Goal: Task Accomplishment & Management: Manage account settings

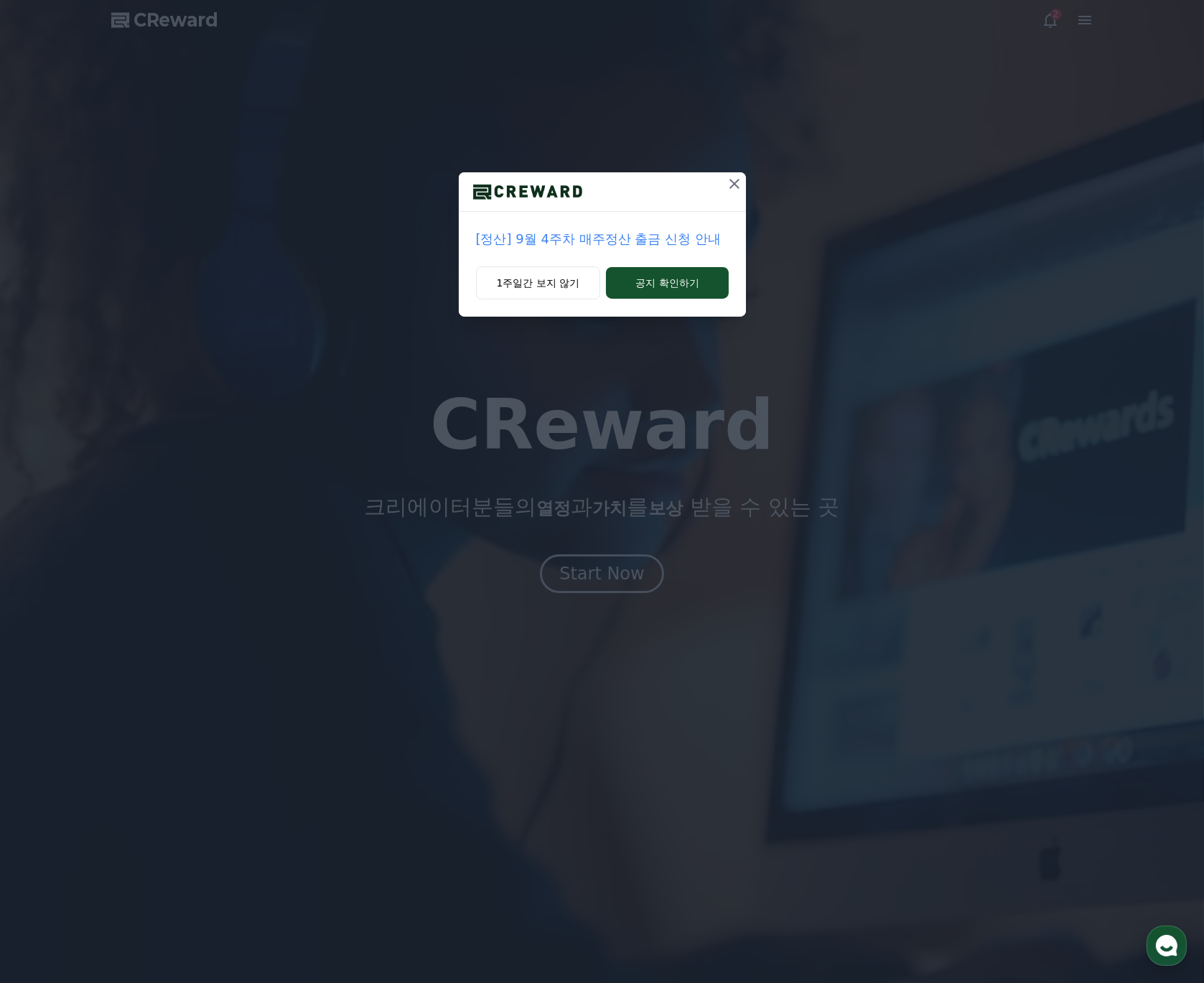
click at [728, 184] on icon at bounding box center [735, 184] width 18 height 18
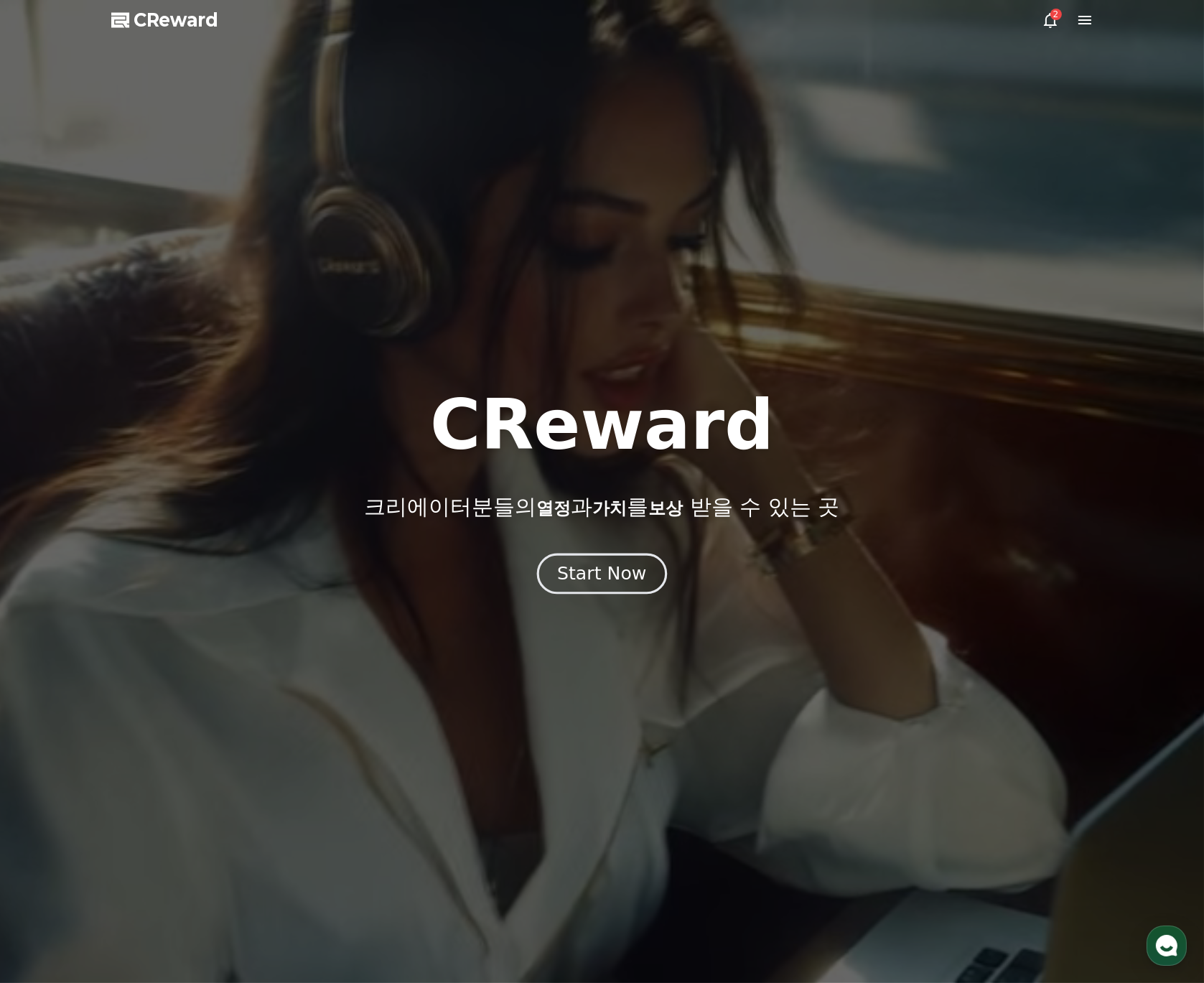
click at [607, 567] on div "Start Now" at bounding box center [601, 574] width 89 height 24
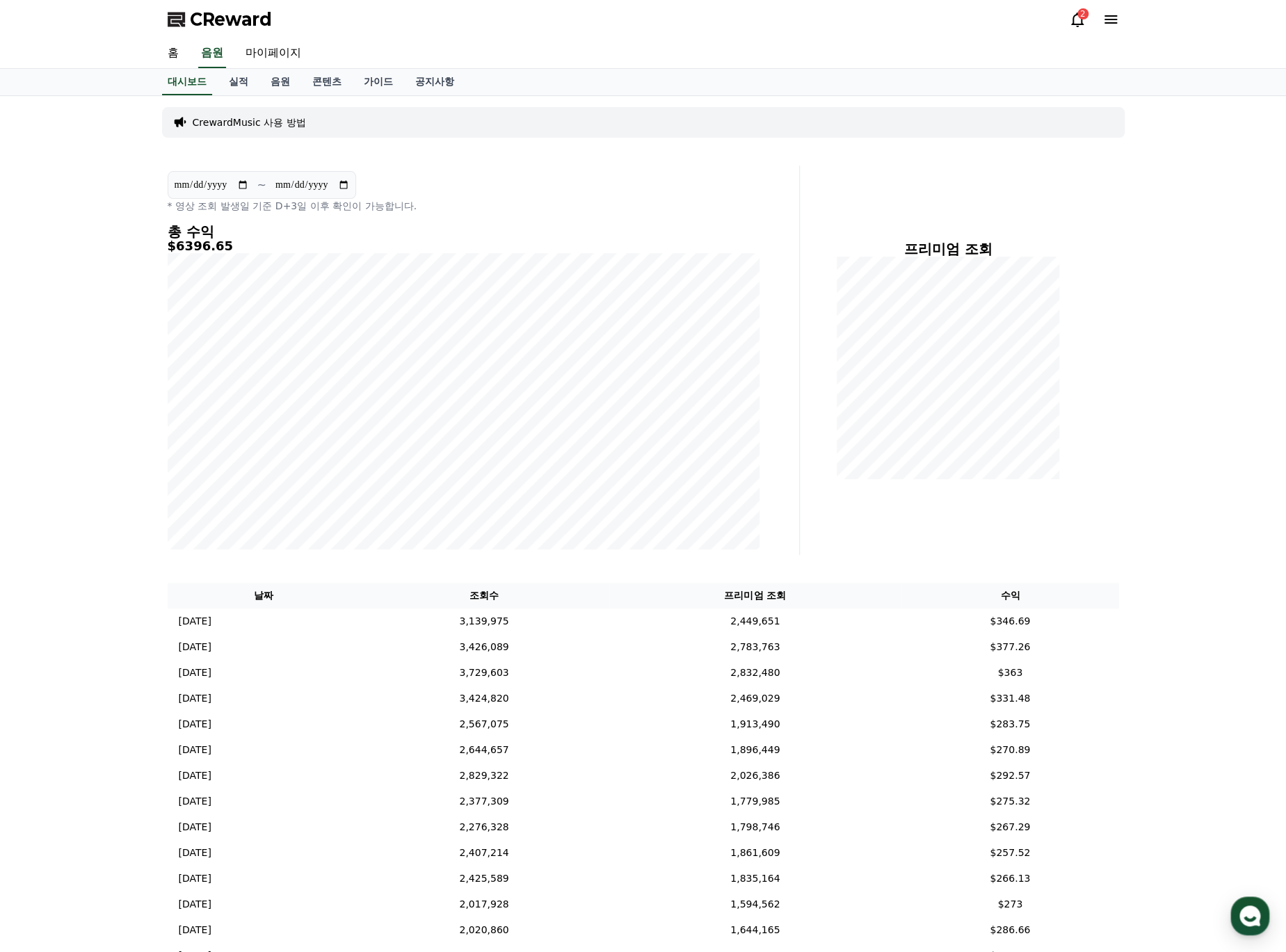
click at [952, 554] on div "프리미엄 조회" at bounding box center [965, 360] width 319 height 389
click at [237, 87] on link "실적" at bounding box center [238, 82] width 42 height 26
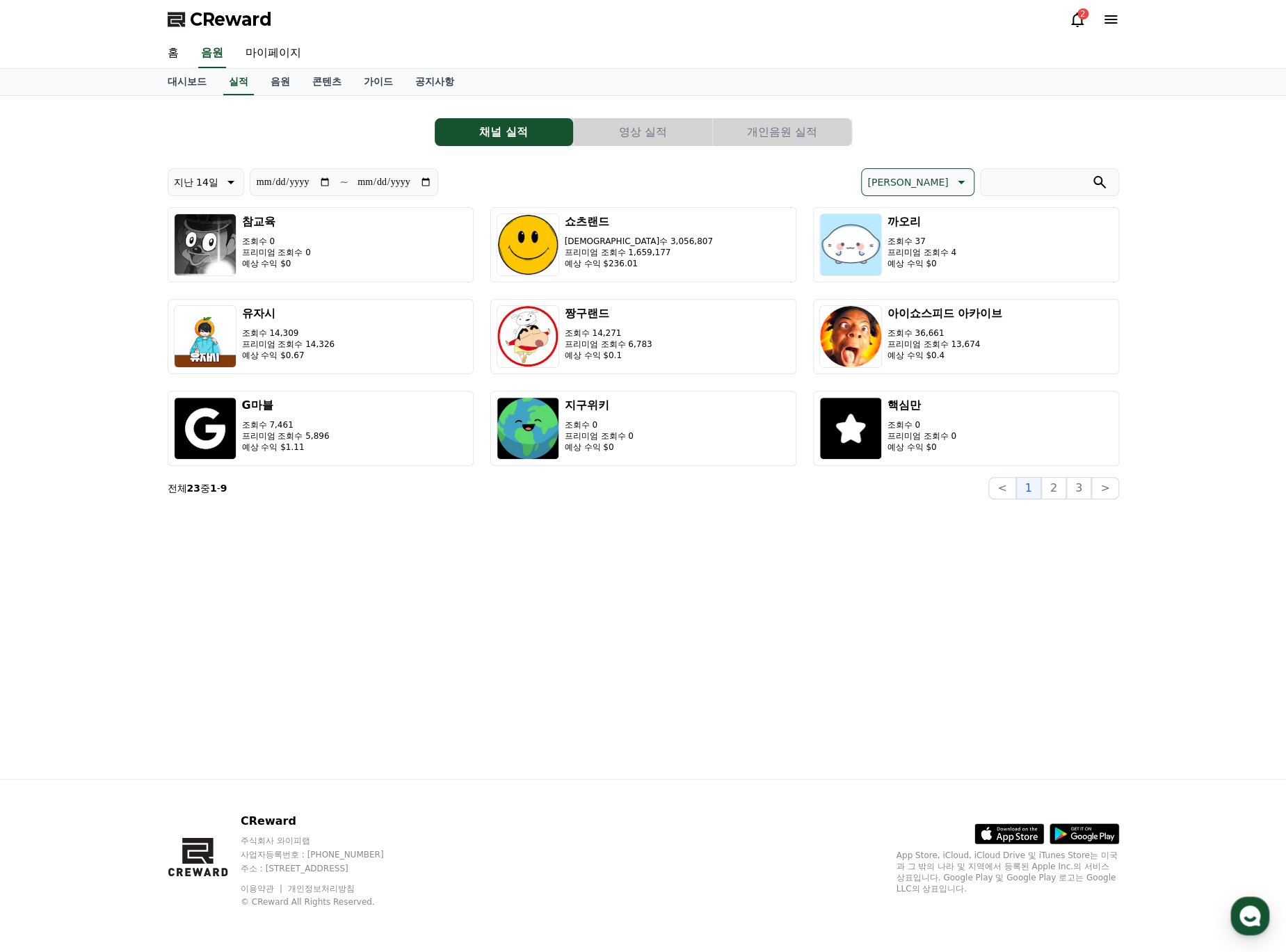
click at [646, 137] on button "영상 실적" at bounding box center [643, 132] width 138 height 28
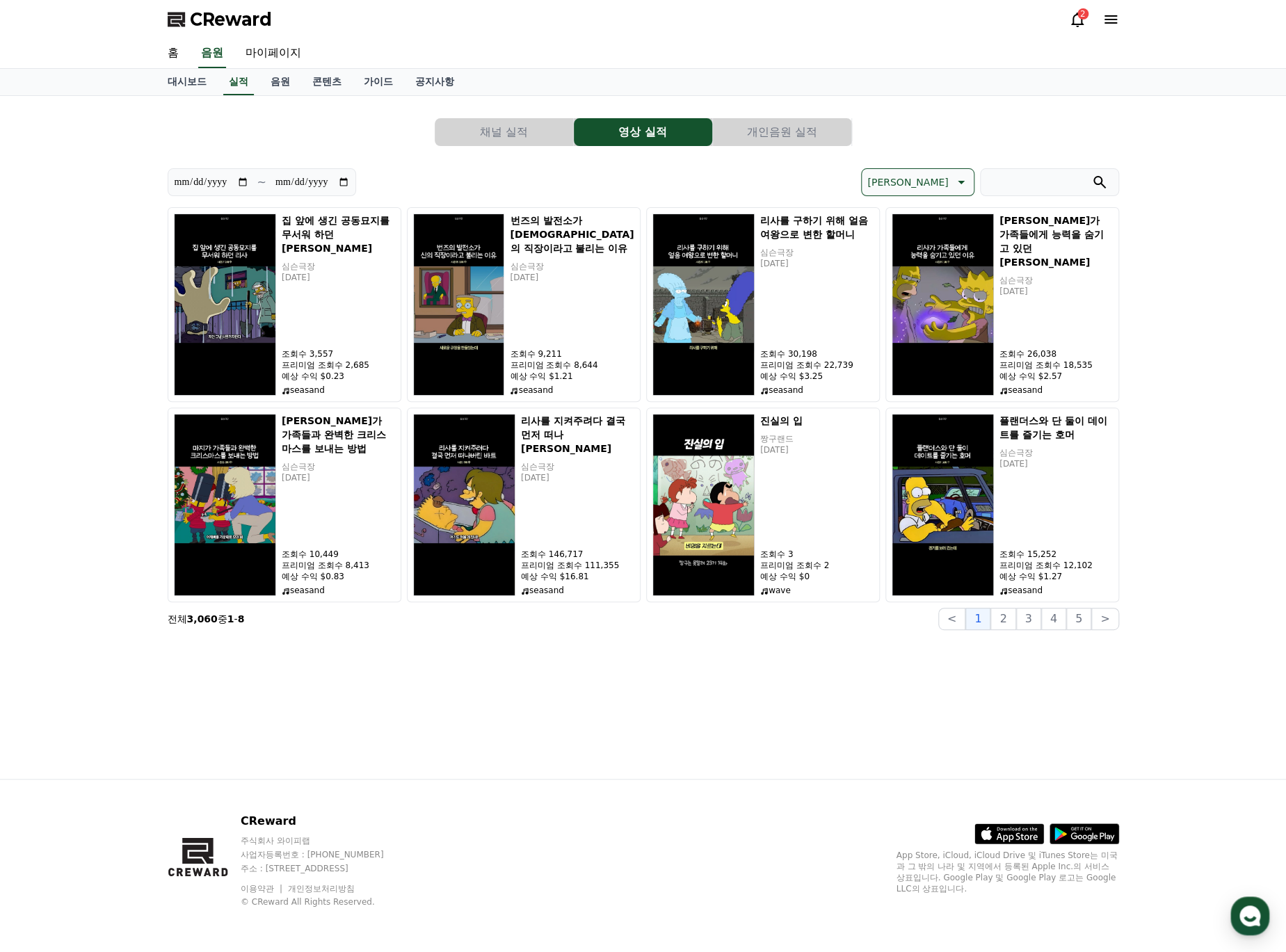
click at [778, 137] on button "개인음원 실적" at bounding box center [782, 132] width 138 height 28
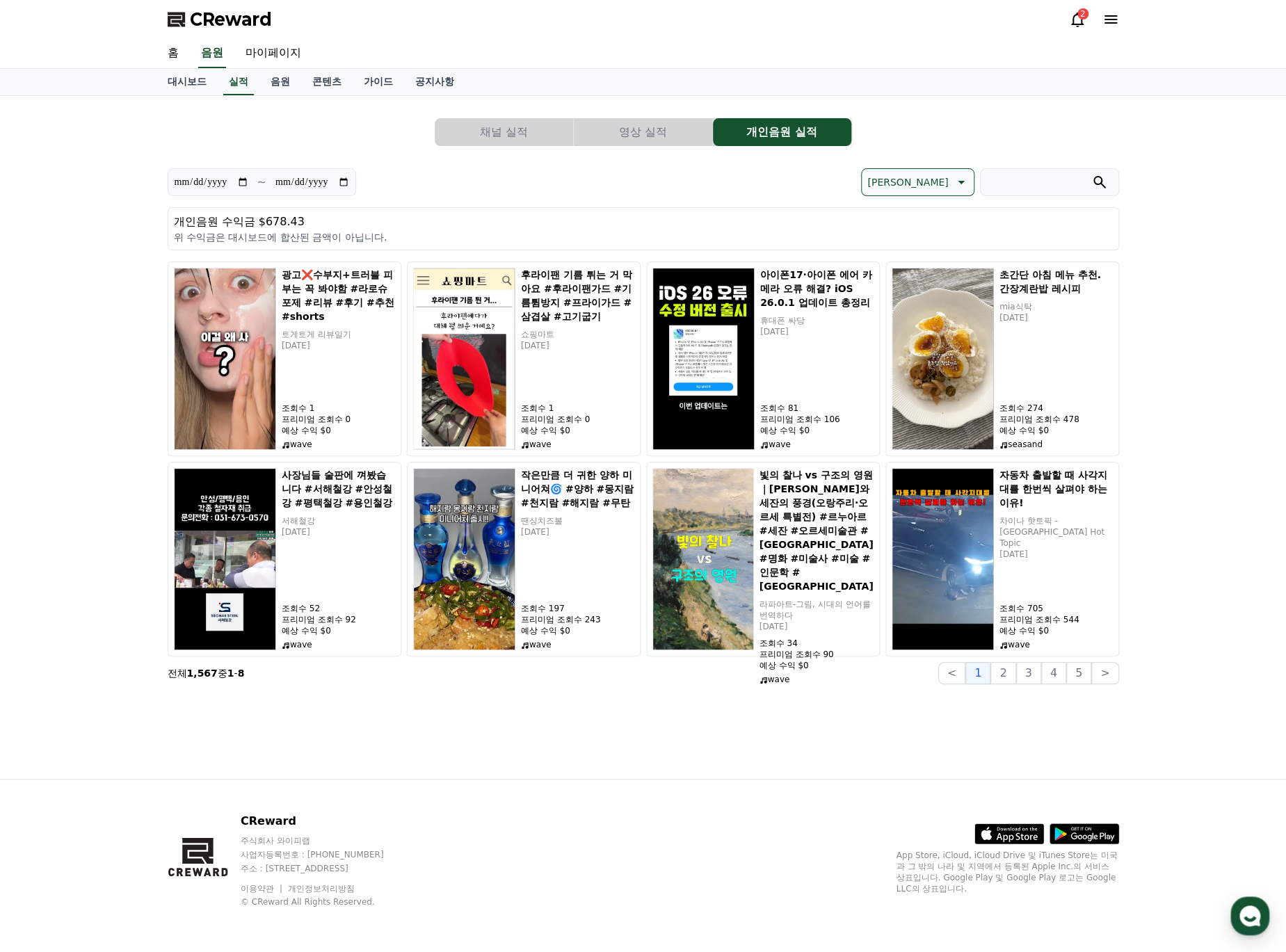
click at [719, 732] on div "**********" at bounding box center [643, 438] width 973 height 683
click at [1005, 680] on button "2" at bounding box center [1003, 673] width 25 height 23
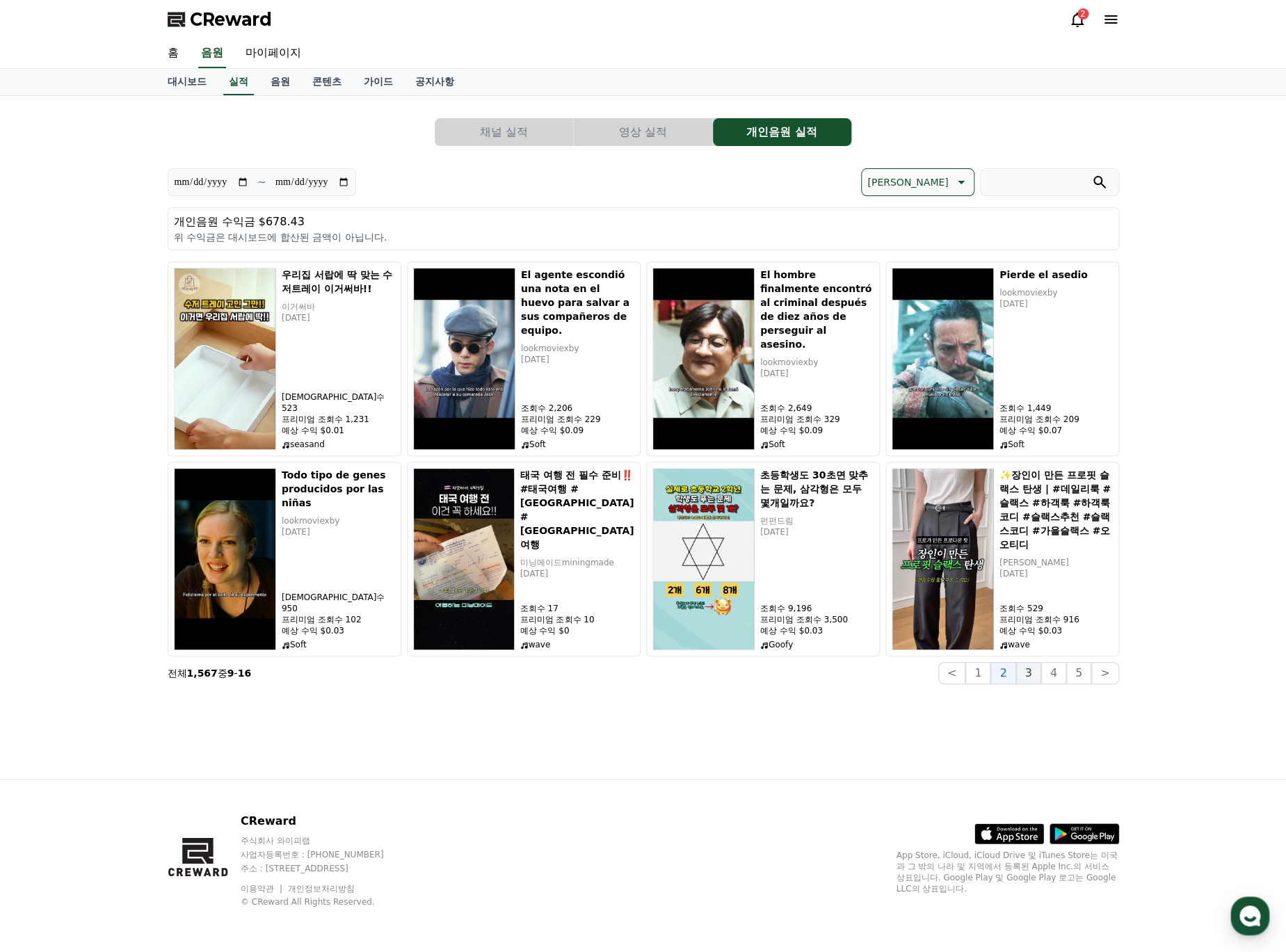
click at [1005, 676] on button "3" at bounding box center [1028, 673] width 25 height 23
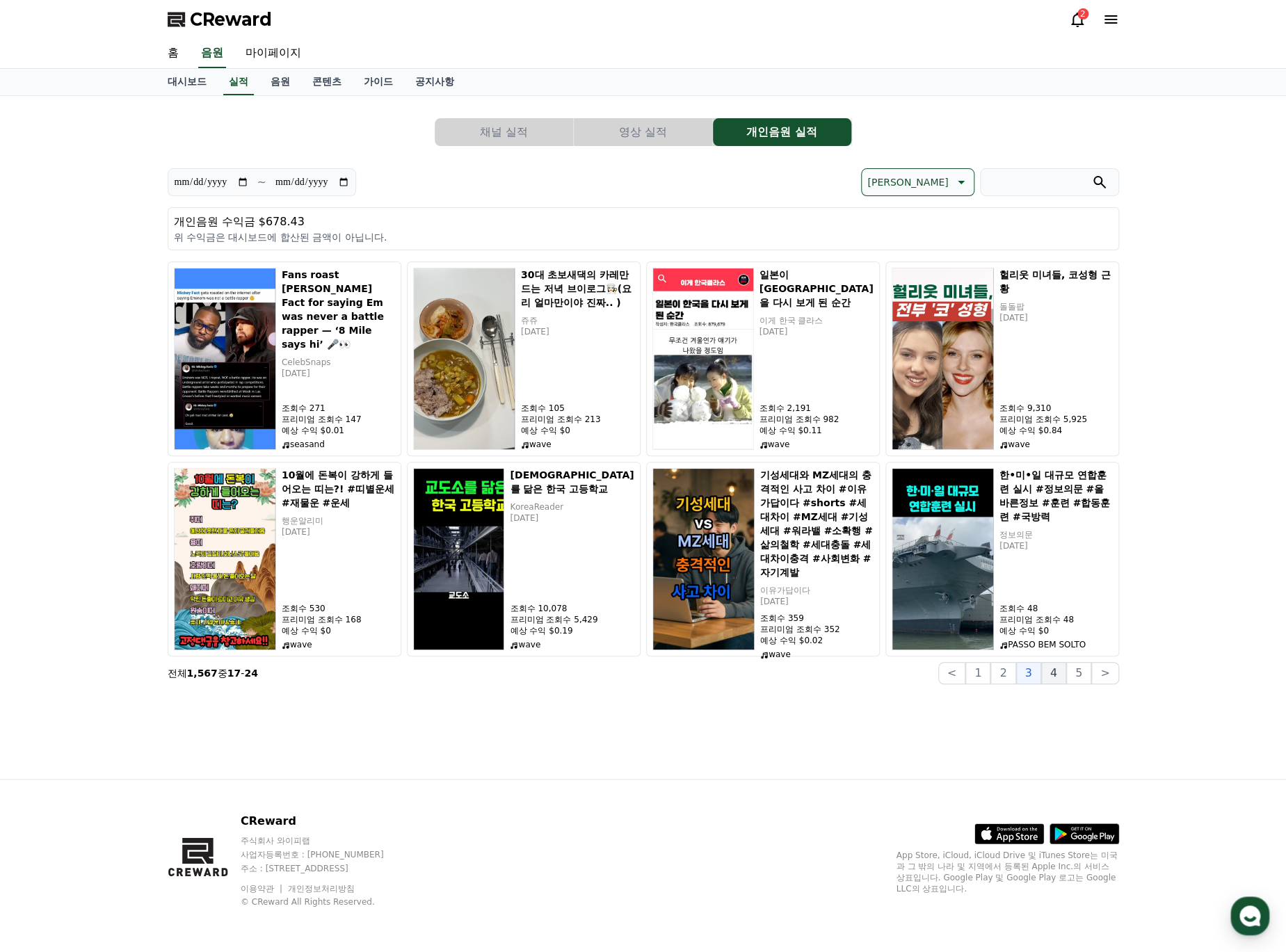
click at [1005, 677] on button "4" at bounding box center [1053, 673] width 25 height 23
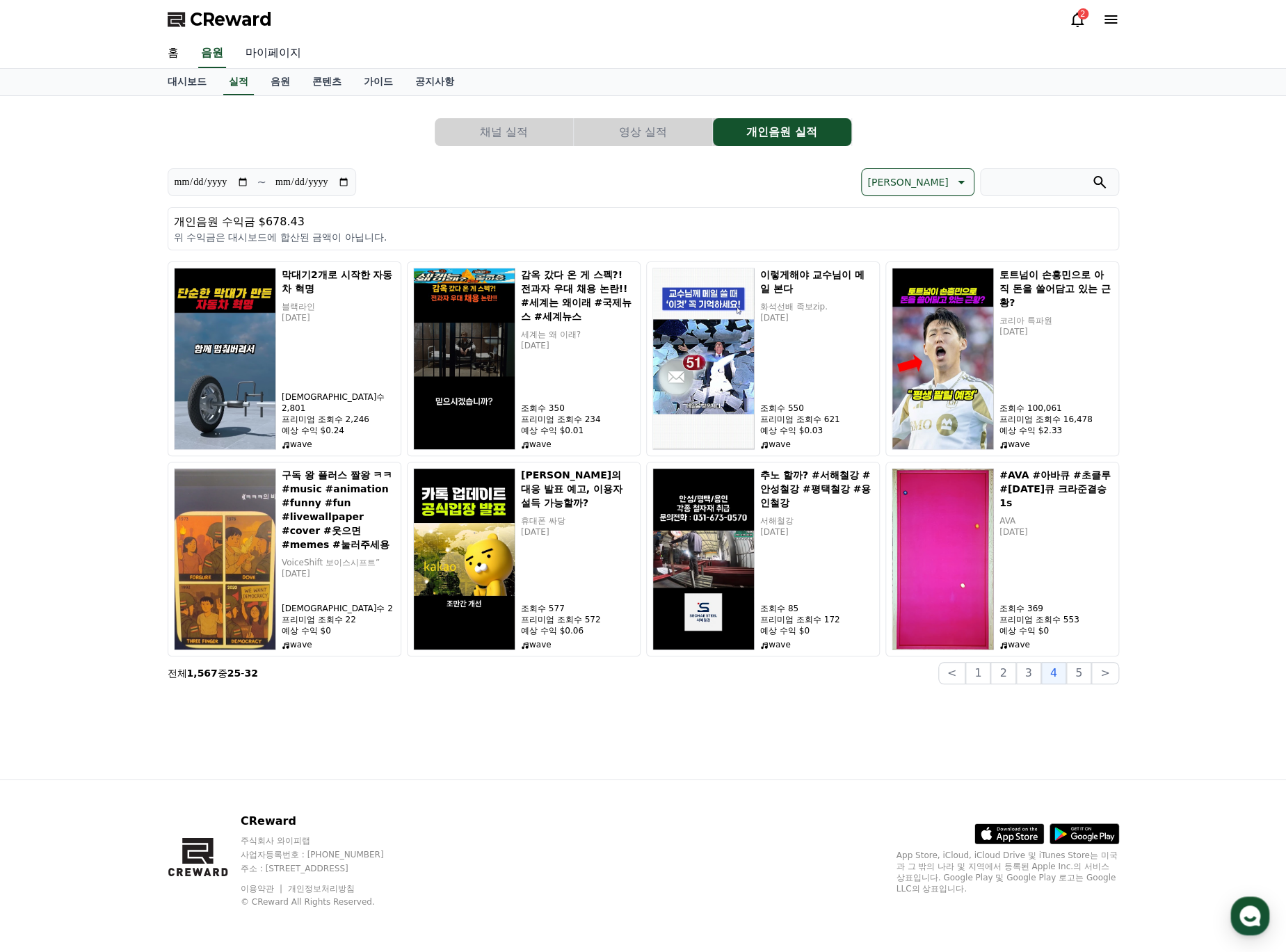
click at [269, 57] on link "마이페이지" at bounding box center [273, 54] width 78 height 29
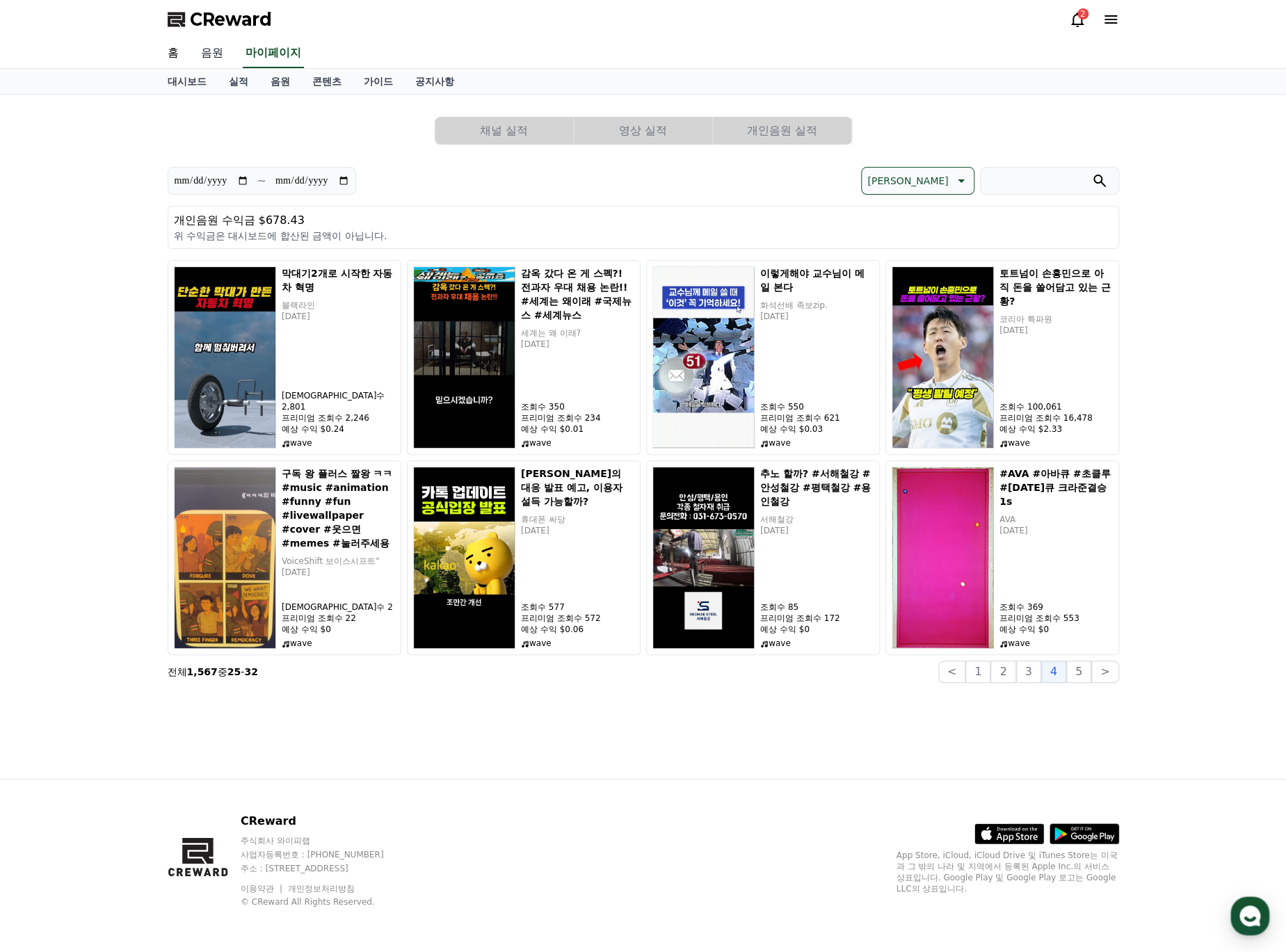
select select "**********"
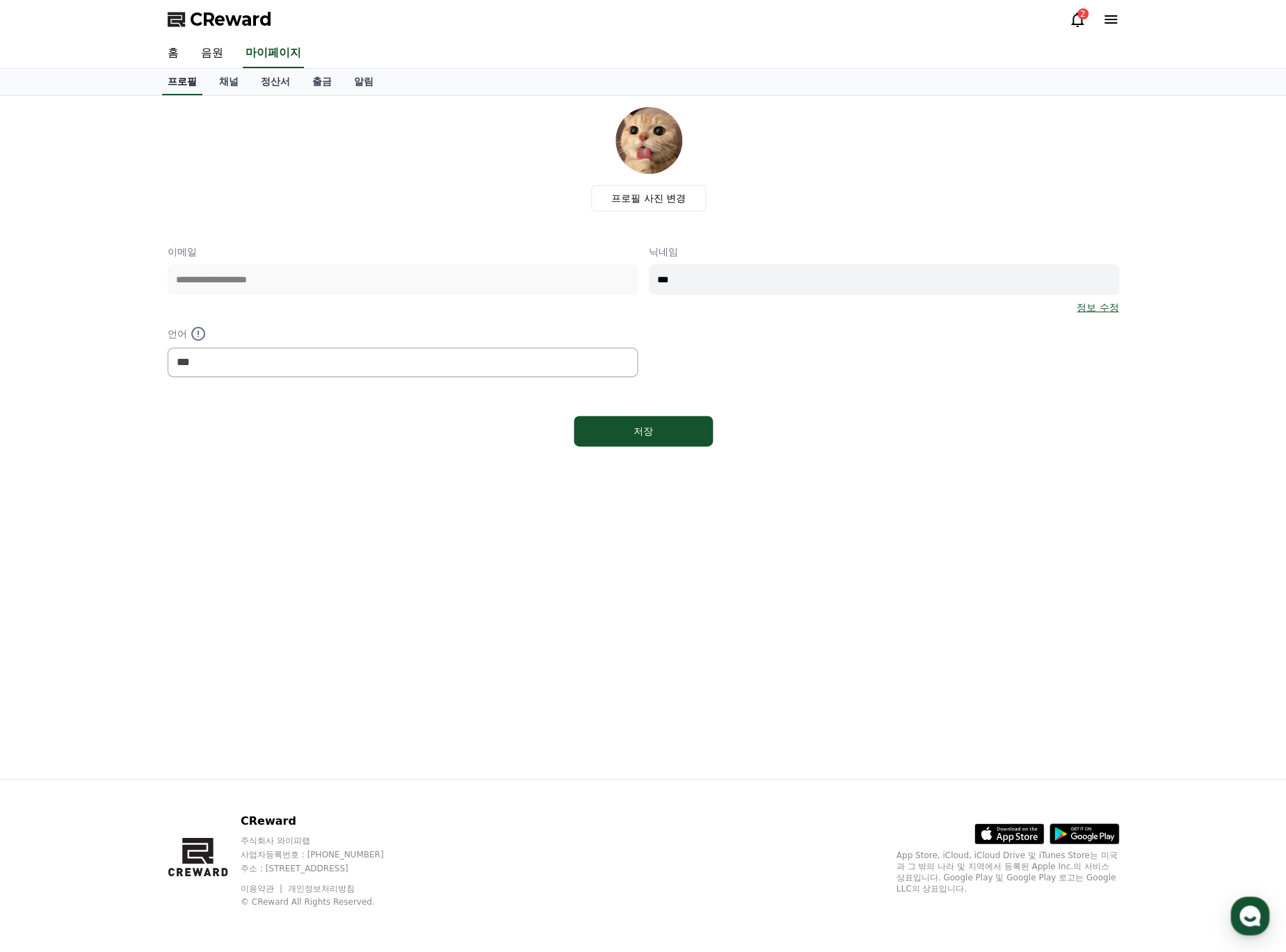
click at [183, 81] on link "프로필" at bounding box center [182, 82] width 40 height 26
click at [322, 170] on div "프로필 사진 변경" at bounding box center [648, 159] width 940 height 104
